Goal: Information Seeking & Learning: Find specific page/section

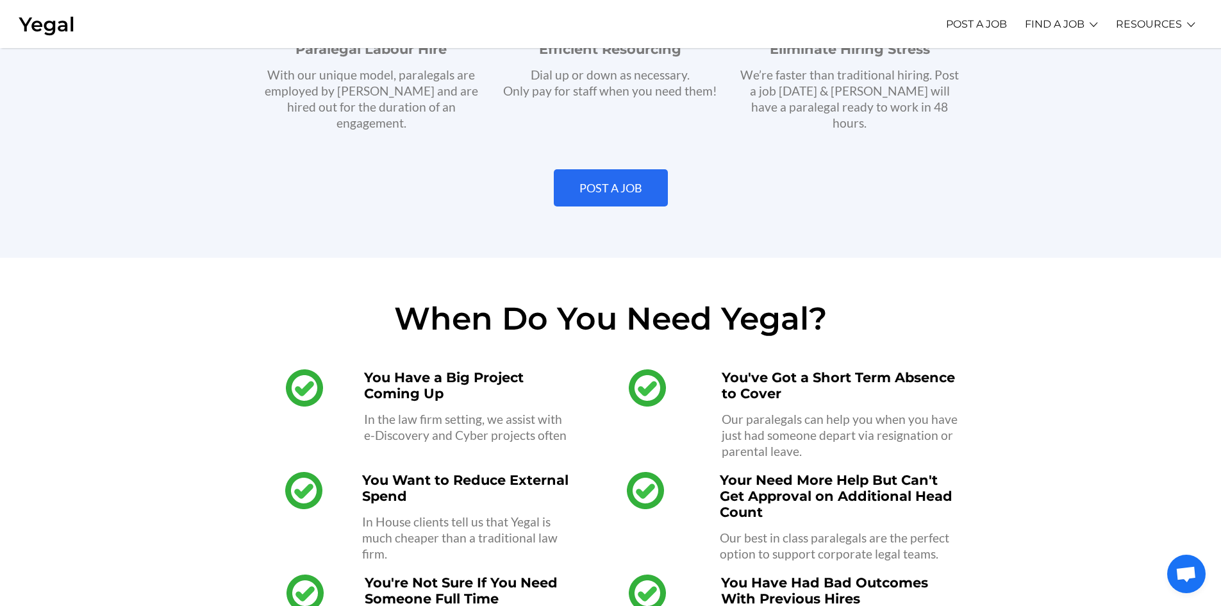
scroll to position [897, 0]
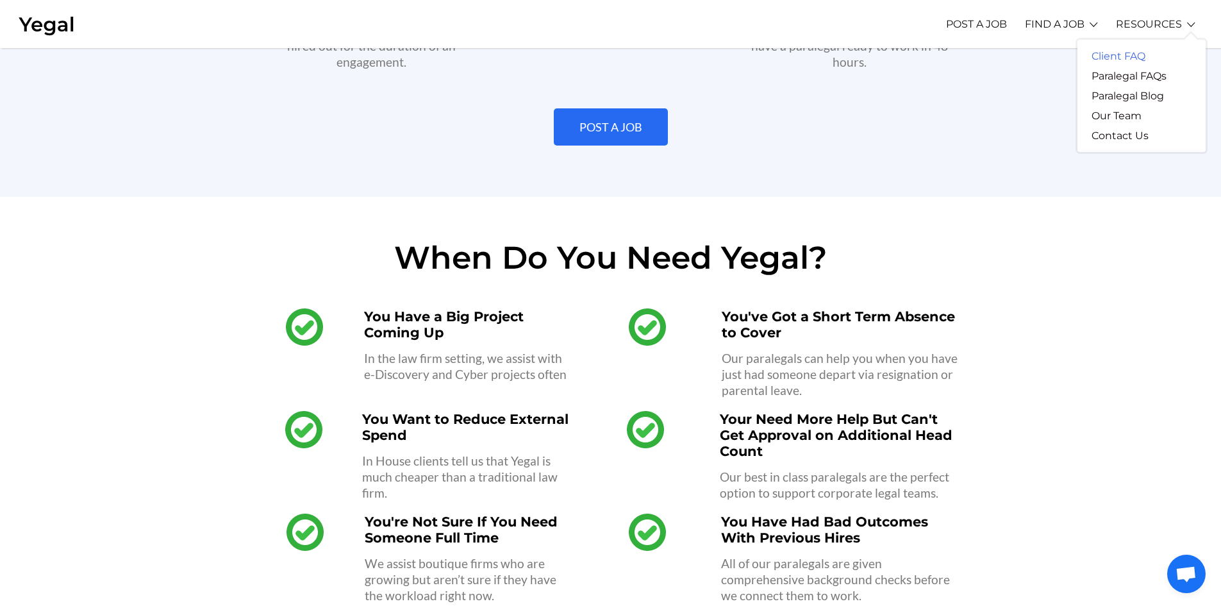
click at [1127, 53] on link "Client FAQ" at bounding box center [1118, 56] width 82 height 20
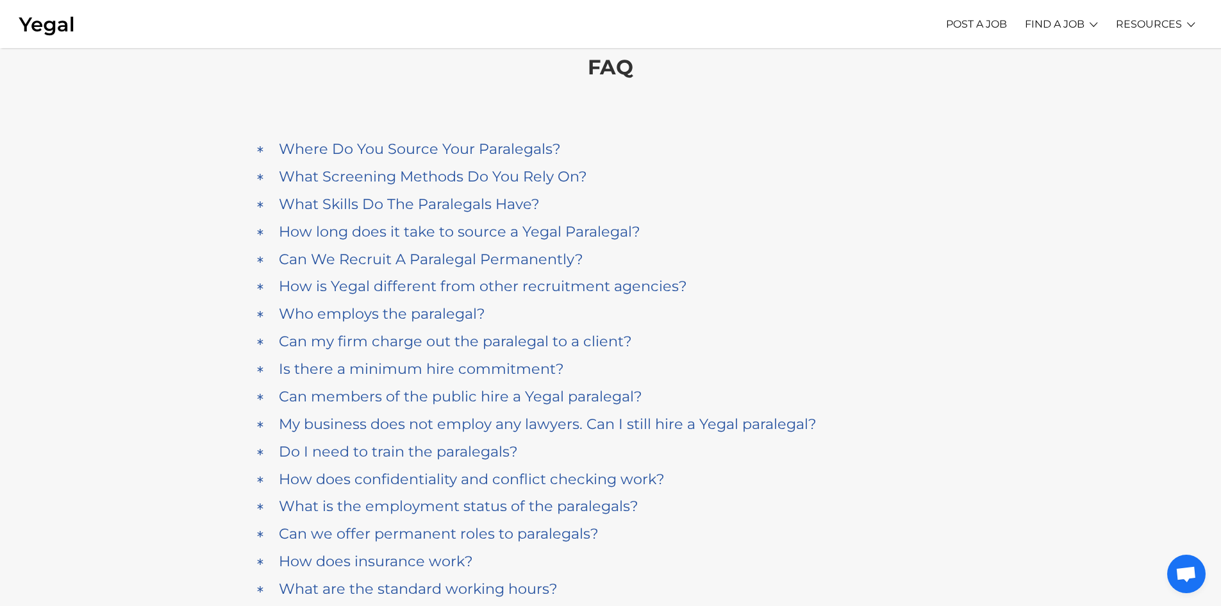
scroll to position [64, 0]
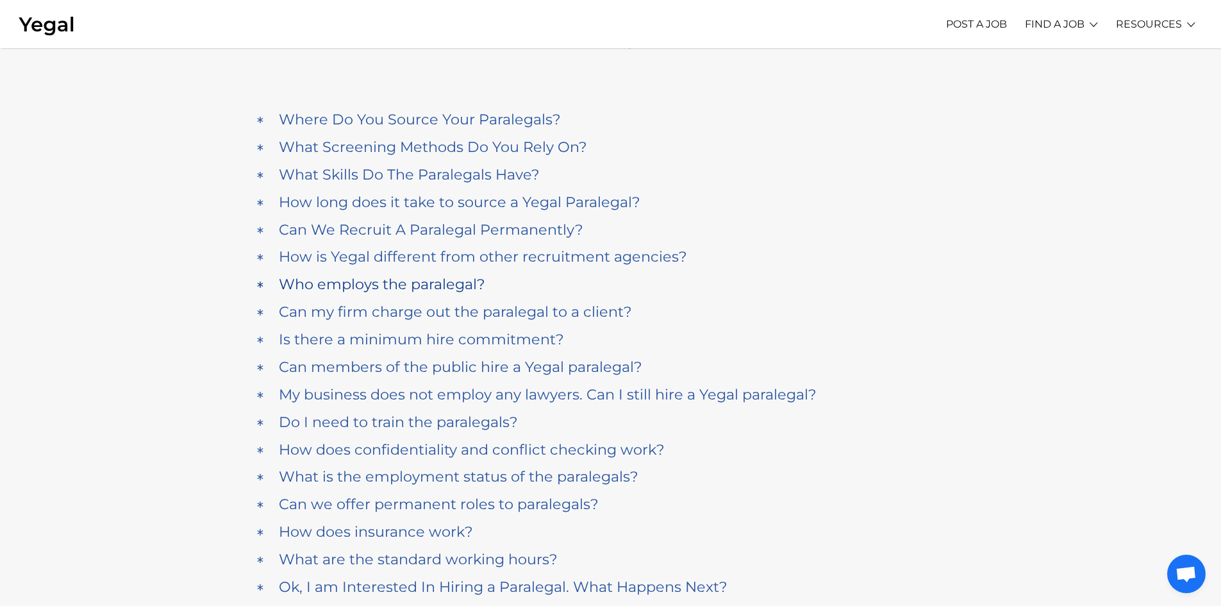
click at [335, 286] on h4 "Who employs the paralegal?" at bounding box center [382, 284] width 206 height 17
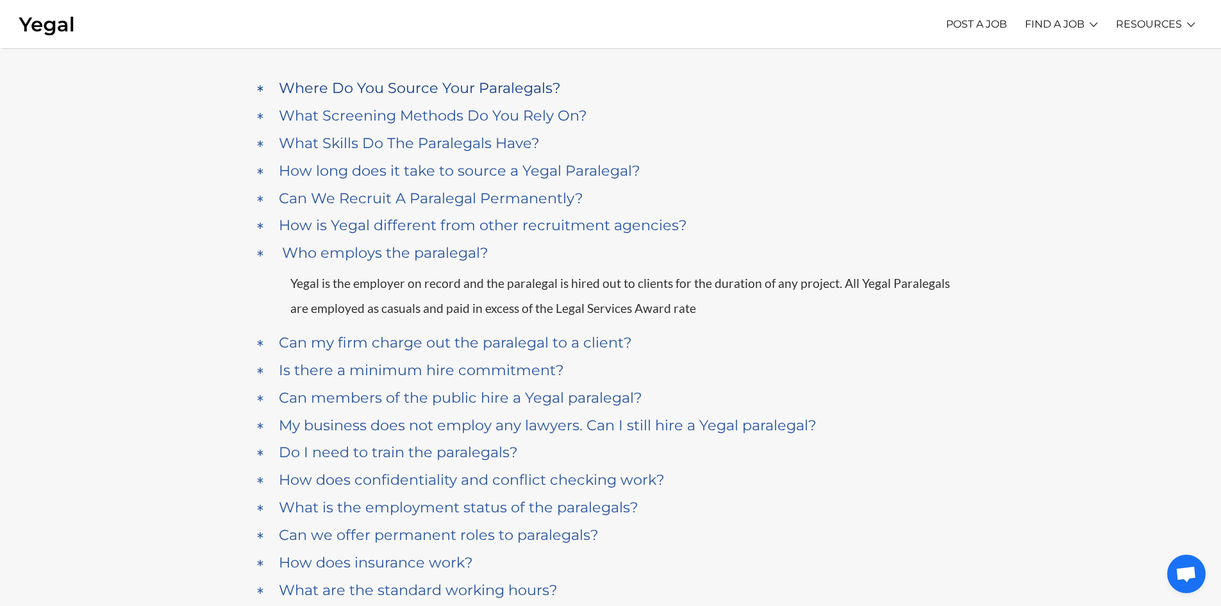
scroll to position [0, 0]
